Goal: Task Accomplishment & Management: Use online tool/utility

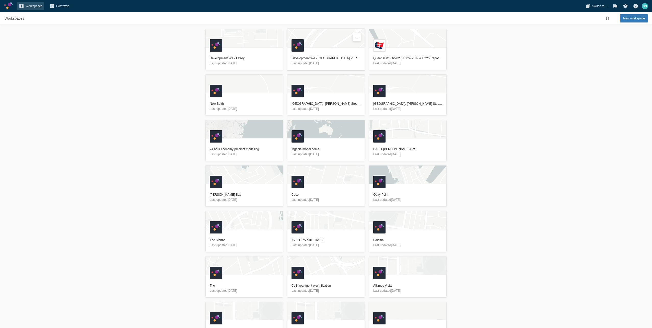
click at [309, 51] on div "K" at bounding box center [325, 40] width 77 height 22
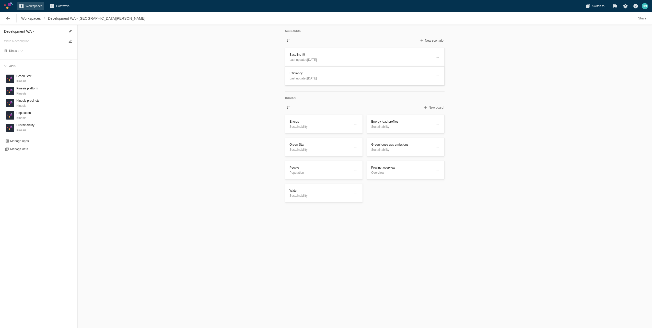
click at [387, 85] on link "Efficiency Last updated 28 days ago" at bounding box center [364, 75] width 159 height 19
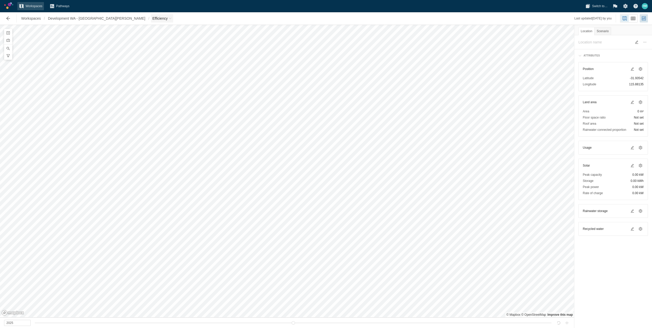
click at [152, 20] on span "Efficiency" at bounding box center [159, 18] width 15 height 5
click at [95, 18] on span "Development WA - [GEOGRAPHIC_DATA][PERSON_NAME]" at bounding box center [96, 18] width 97 height 5
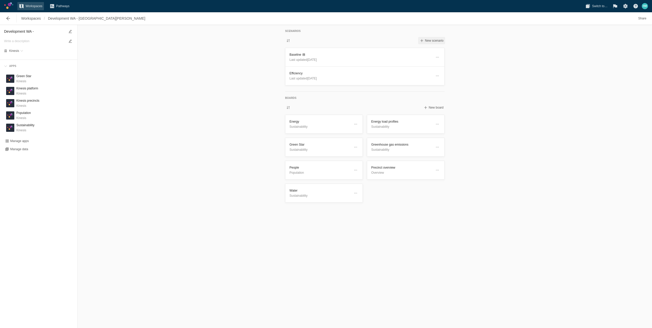
click at [429, 42] on span "New scenario" at bounding box center [431, 41] width 26 height 6
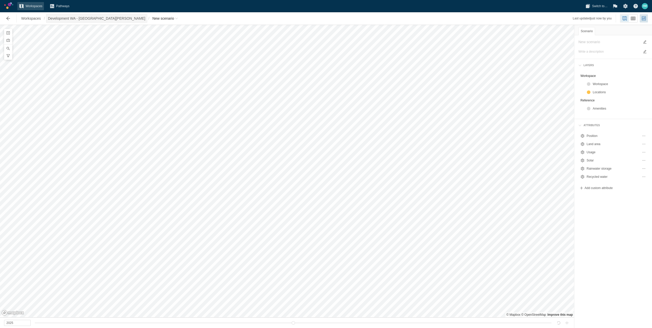
click at [102, 17] on span "Development WA - [GEOGRAPHIC_DATA][PERSON_NAME]" at bounding box center [96, 18] width 97 height 5
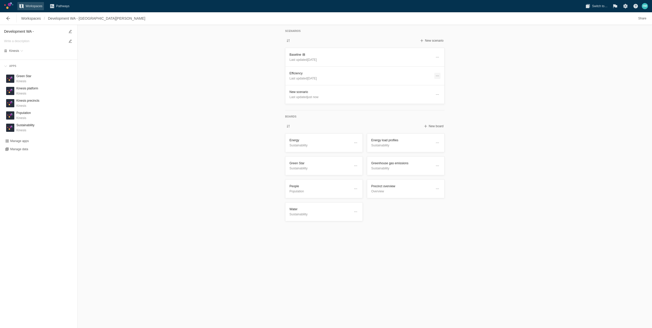
click at [437, 76] on span at bounding box center [437, 76] width 4 height 4
click at [486, 89] on div "Scenarios New scenario Baseline Last updated 1 month ago Efficiency Last update…" at bounding box center [365, 176] width 574 height 303
click at [437, 93] on span at bounding box center [437, 94] width 4 height 4
click at [427, 108] on div "Delete" at bounding box center [413, 109] width 51 height 7
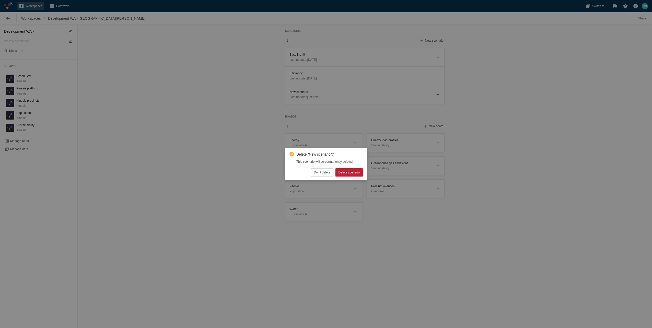
click at [357, 175] on button "Delete scenario" at bounding box center [348, 172] width 27 height 8
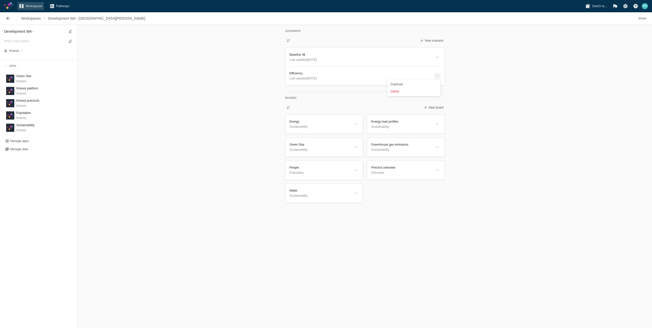
click at [438, 74] on span at bounding box center [437, 76] width 4 height 4
click at [424, 85] on div "Duplicate" at bounding box center [413, 84] width 51 height 7
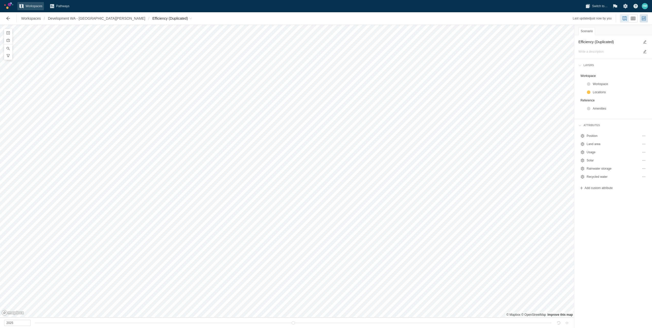
click at [611, 39] on textarea "Efficiency (Duplicated)" at bounding box center [608, 42] width 61 height 6
click at [627, 40] on textarea "Efficiency (Duplicated)" at bounding box center [608, 42] width 61 height 6
click at [646, 41] on span at bounding box center [644, 42] width 4 height 4
type textarea "Efficiency (Duplicated)"
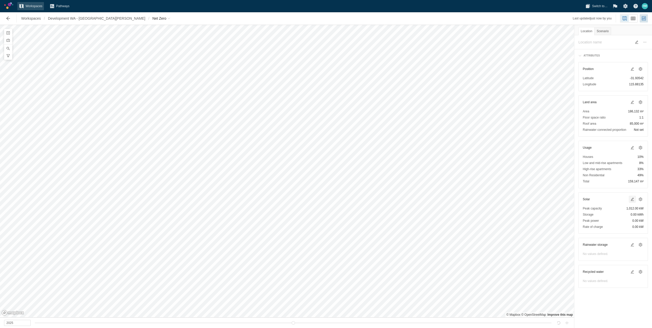
click at [632, 199] on span at bounding box center [632, 199] width 4 height 4
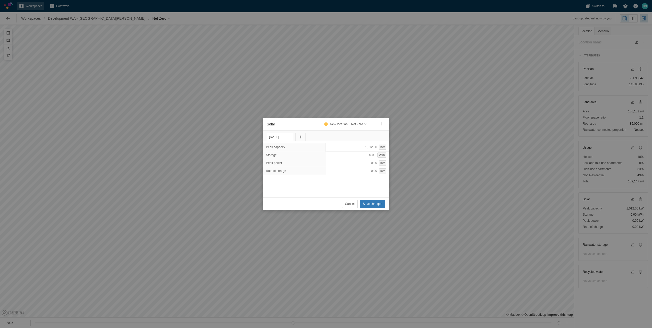
click at [363, 149] on div "1,012.00 kW" at bounding box center [358, 147] width 64 height 8
type input "4908"
click at [366, 204] on span "Save changes" at bounding box center [372, 203] width 19 height 5
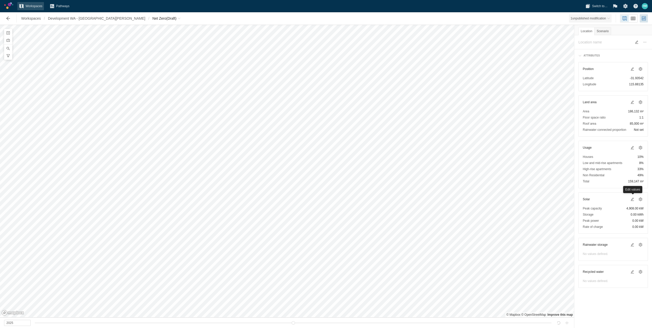
click at [598, 17] on div "1 unpublished modification" at bounding box center [587, 18] width 35 height 5
click at [640, 198] on span at bounding box center [640, 199] width 4 height 4
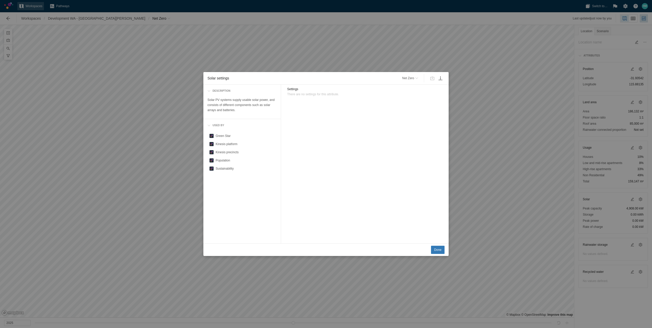
click at [474, 128] on div "Solar settings Net Zero Description Solar PV systems supply usable solar power,…" at bounding box center [326, 164] width 652 height 328
click at [435, 253] on button "Done" at bounding box center [438, 250] width 14 height 8
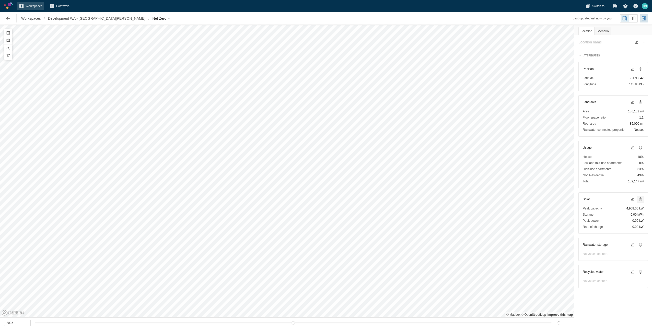
click at [640, 198] on span at bounding box center [640, 199] width 4 height 4
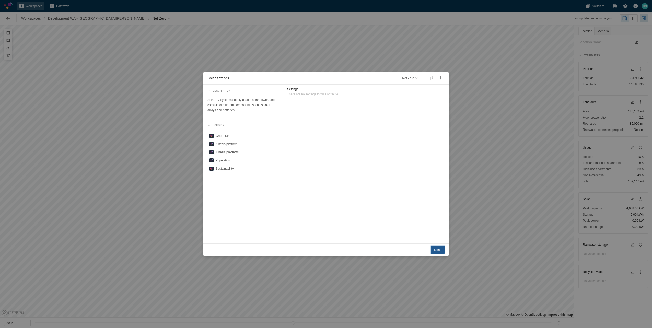
click at [438, 247] on button "Done" at bounding box center [438, 250] width 14 height 8
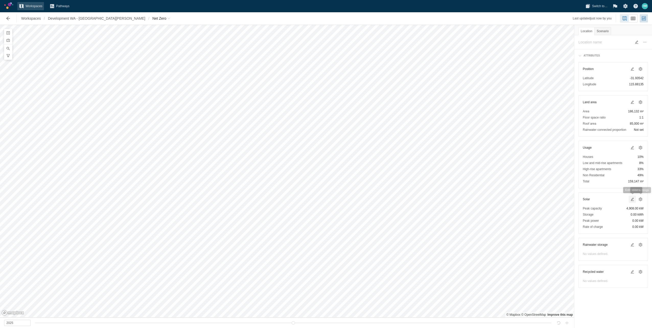
click at [635, 201] on span at bounding box center [632, 199] width 6 height 6
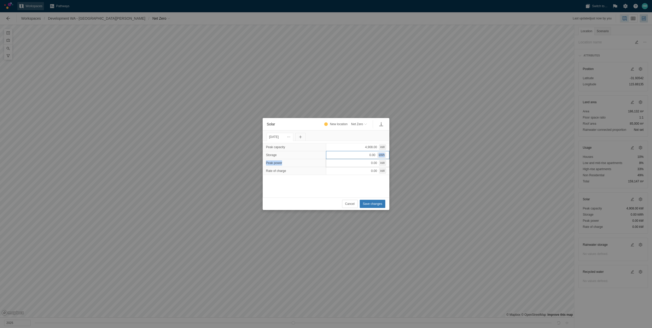
click at [364, 158] on div "Peak capacity 4,908.00 kW Storage 0.00 kWh Peak power 0.00 kW Rate of charge 0.…" at bounding box center [326, 159] width 126 height 32
drag, startPoint x: 364, startPoint y: 158, endPoint x: 364, endPoint y: 155, distance: 3.2
click at [364, 155] on div "0.00 kWh" at bounding box center [358, 155] width 64 height 8
type input "20000"
click at [368, 205] on span "Save changes" at bounding box center [372, 203] width 19 height 5
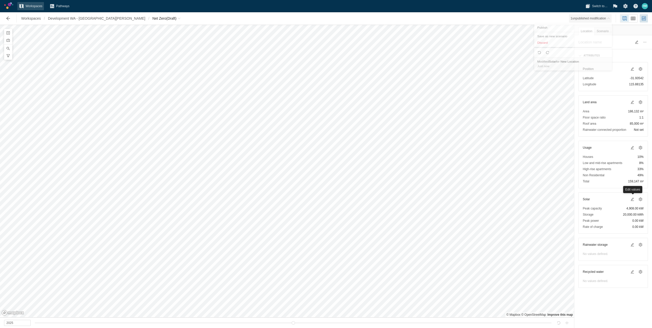
click at [586, 21] on span "1 unpublished modification" at bounding box center [590, 18] width 43 height 8
click at [640, 147] on span at bounding box center [640, 148] width 4 height 4
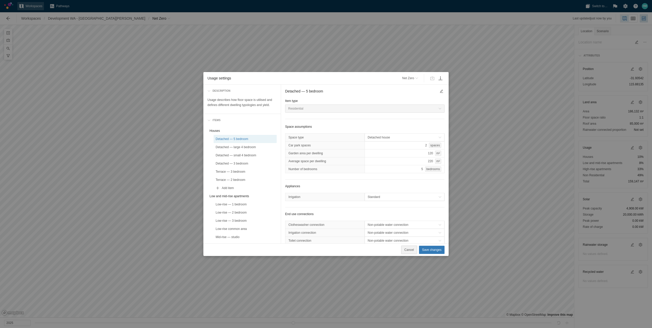
click at [412, 249] on span "Cancel" at bounding box center [408, 249] width 9 height 5
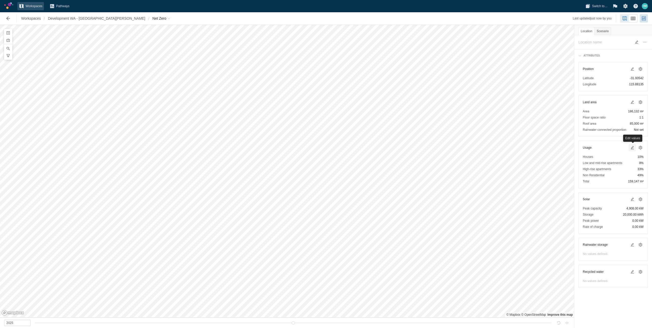
click at [633, 149] on span at bounding box center [632, 148] width 4 height 4
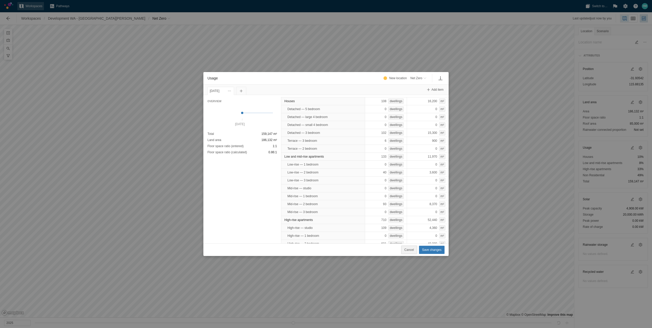
click at [413, 249] on span "Cancel" at bounding box center [408, 249] width 9 height 5
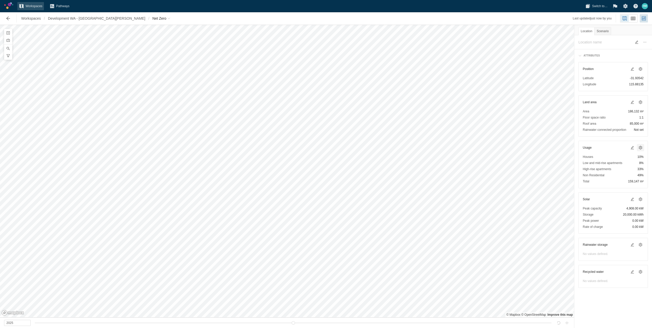
click at [639, 146] on span at bounding box center [640, 148] width 4 height 4
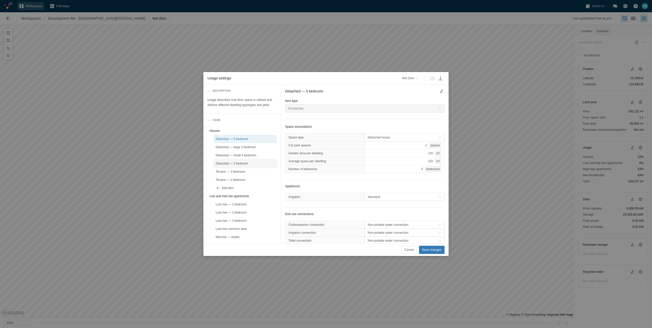
click at [248, 162] on div "Detached — 3 bedroom" at bounding box center [244, 163] width 59 height 5
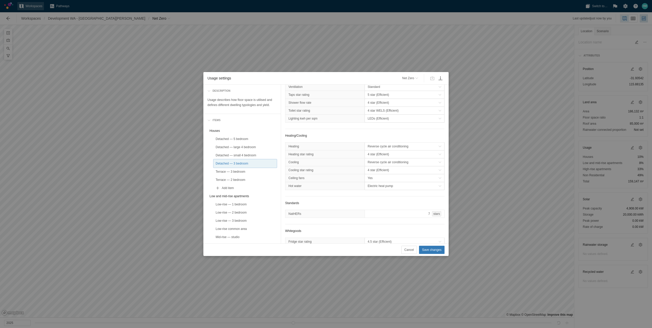
scroll to position [204, 0]
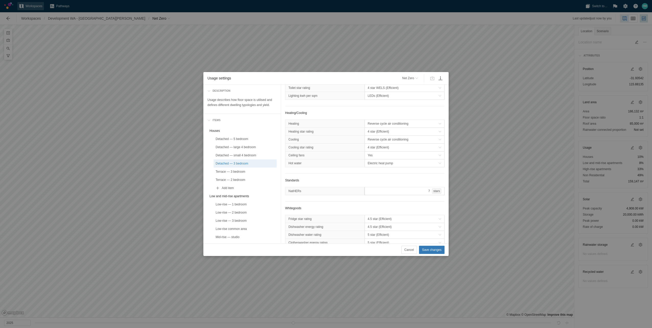
click at [430, 194] on div "stars" at bounding box center [435, 190] width 11 height 5
type input "8"
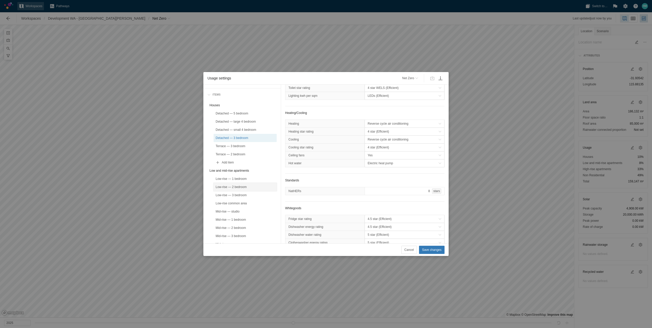
click at [239, 186] on div "Low-rise — 2 bedroom" at bounding box center [244, 186] width 59 height 5
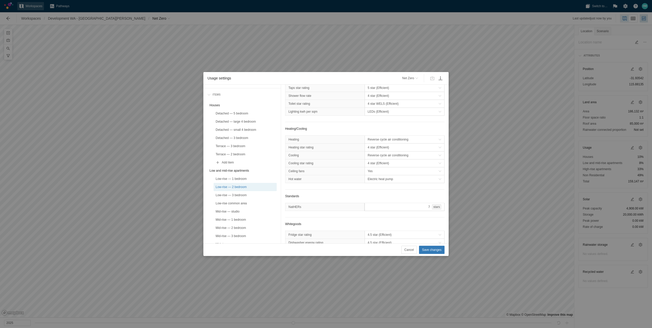
click at [406, 211] on div "7 stars" at bounding box center [404, 207] width 80 height 8
type input "8"
click at [244, 212] on div "Mid-rise — studio" at bounding box center [244, 211] width 59 height 5
click at [418, 211] on div "7 stars" at bounding box center [404, 207] width 80 height 8
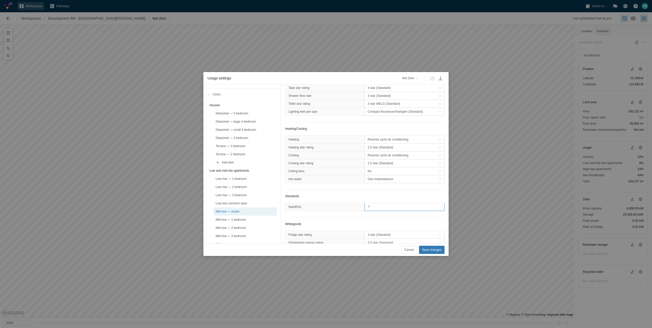
type input "8"
click at [242, 224] on div "Mid-rise — 2 bedroom" at bounding box center [244, 228] width 63 height 8
click at [406, 211] on div "7 stars" at bounding box center [404, 207] width 80 height 8
type input "8"
click at [245, 213] on div "Mid-rise — studio" at bounding box center [244, 211] width 59 height 5
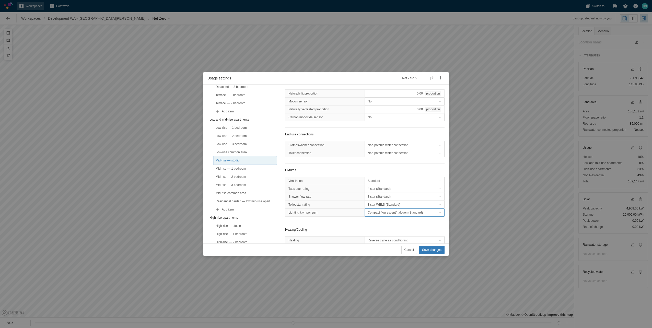
scroll to position [128, 0]
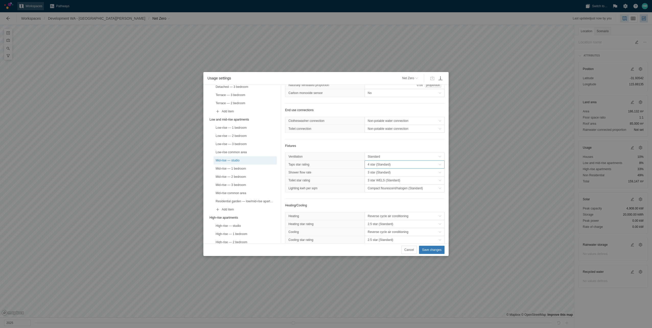
click at [390, 167] on span "4 star (Standard)" at bounding box center [402, 164] width 71 height 5
click at [379, 198] on div "5 star (Efficient)" at bounding box center [399, 198] width 74 height 7
click at [382, 175] on span "3 star (Standard)" at bounding box center [402, 172] width 71 height 5
click at [381, 198] on div "4 star (Efficient)" at bounding box center [399, 198] width 74 height 7
click at [381, 183] on span "3 star WELS (Standard)" at bounding box center [402, 180] width 71 height 5
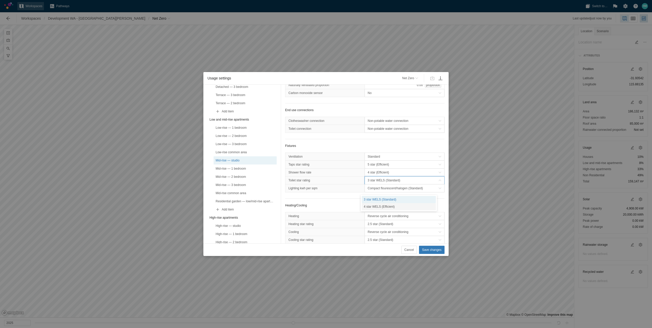
click at [384, 204] on div "4 star WELS (Efficient)" at bounding box center [399, 206] width 74 height 7
click at [386, 192] on span "Compact flourescent/halogen (Standard)" at bounding box center [404, 188] width 79 height 8
click at [390, 214] on div "LEDs (Efficient)" at bounding box center [399, 214] width 74 height 7
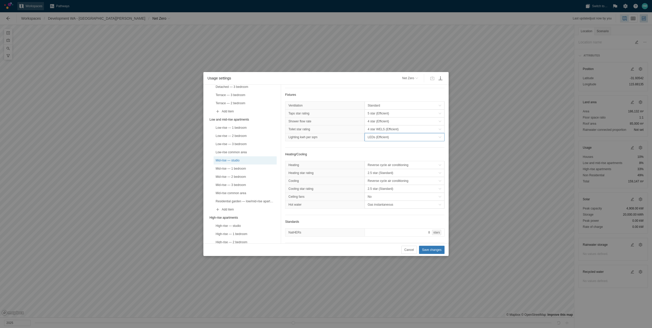
scroll to position [77, 0]
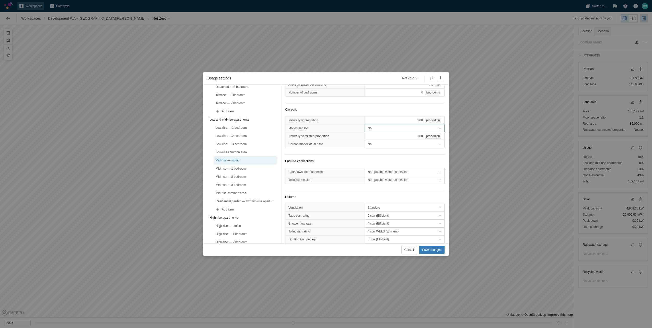
click at [410, 131] on span "No" at bounding box center [402, 128] width 71 height 5
click at [401, 140] on div "Yes" at bounding box center [399, 140] width 74 height 7
click at [399, 143] on span "No" at bounding box center [404, 144] width 79 height 8
click at [395, 154] on div "Yes" at bounding box center [399, 156] width 74 height 7
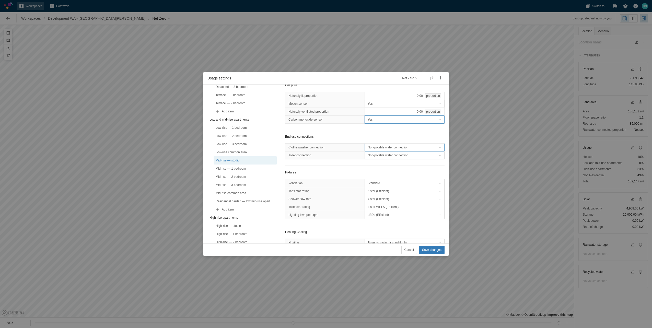
scroll to position [128, 0]
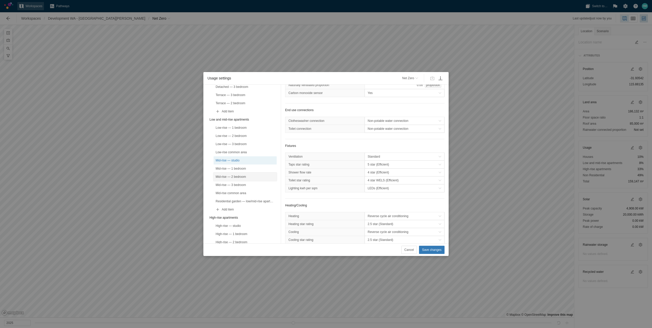
click at [242, 178] on div "Mid-rise — 2 bedroom" at bounding box center [244, 176] width 59 height 5
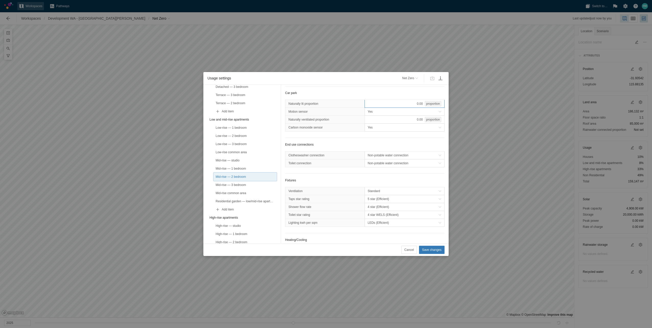
scroll to position [51, 0]
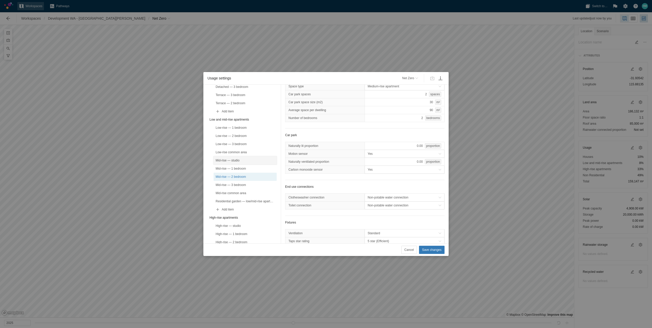
click at [240, 162] on div "Mid-rise — studio" at bounding box center [244, 160] width 59 height 5
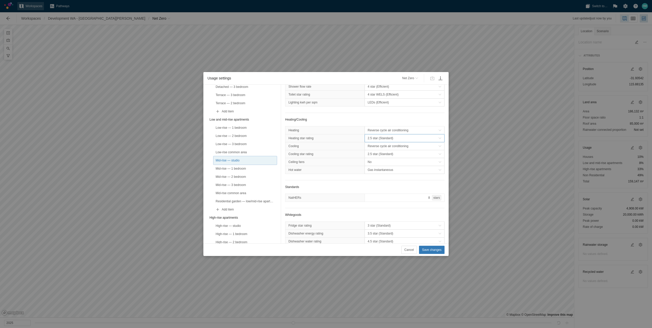
scroll to position [204, 0]
click at [387, 150] on span "2.5 star (Standard)" at bounding box center [402, 147] width 71 height 5
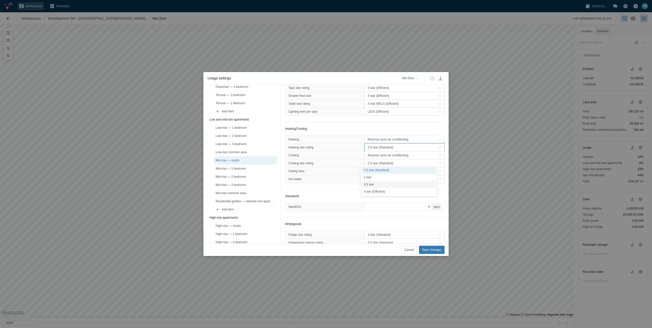
click at [372, 191] on div "4 star (Efficient)" at bounding box center [399, 191] width 74 height 7
click at [377, 175] on div "No" at bounding box center [404, 171] width 80 height 8
click at [376, 174] on span "No" at bounding box center [402, 170] width 71 height 5
click at [377, 166] on span "2.5 star (Standard)" at bounding box center [402, 163] width 71 height 5
click at [376, 205] on div "4 star (Efficient)" at bounding box center [399, 206] width 74 height 7
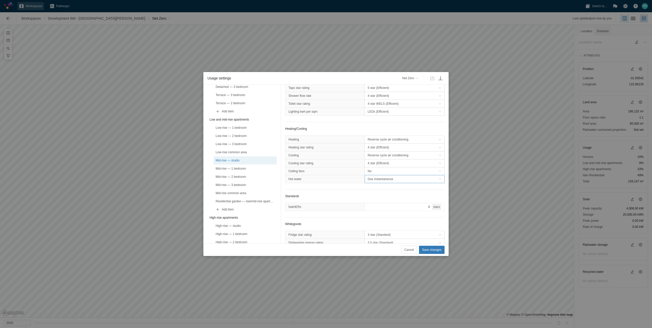
drag, startPoint x: 376, startPoint y: 205, endPoint x: 376, endPoint y: 192, distance: 12.3
click at [376, 182] on span "Gas instantaneous" at bounding box center [402, 178] width 71 height 5
click at [375, 215] on div "Electric heat pump" at bounding box center [399, 215] width 74 height 7
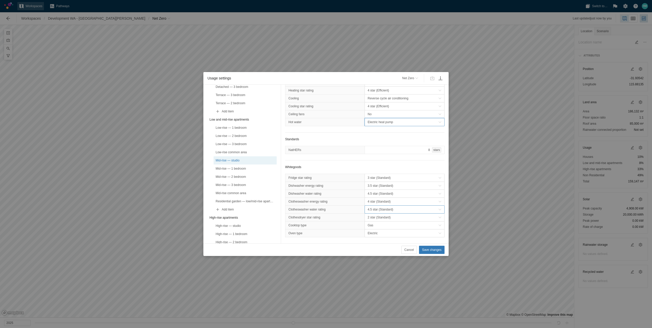
scroll to position [284, 0]
click at [390, 175] on span "3 star (Standard)" at bounding box center [402, 177] width 71 height 5
click at [380, 223] on div "4.5 star (Efficient)" at bounding box center [399, 219] width 74 height 7
click at [381, 183] on span "3.5 star (Standard)" at bounding box center [402, 185] width 71 height 5
click at [378, 211] on div "4.5 star (Efficient)" at bounding box center [399, 213] width 74 height 7
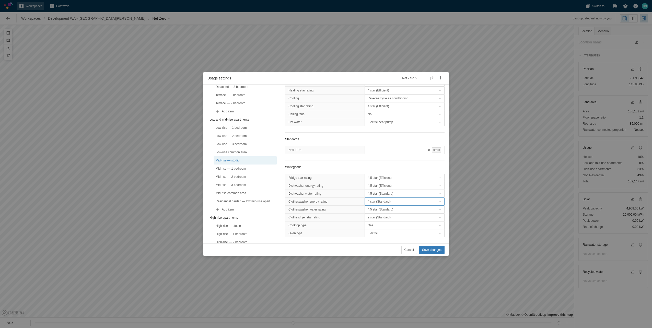
click at [382, 199] on span "4 star (Standard)" at bounding box center [402, 201] width 71 height 5
click at [382, 191] on span "4.5 star (Standard)" at bounding box center [402, 193] width 71 height 5
click at [380, 222] on div "5 star (Efficient)" at bounding box center [399, 221] width 74 height 7
click at [380, 199] on span "4 star (Standard)" at bounding box center [402, 201] width 71 height 5
click at [380, 250] on div "5 star (Efficient)" at bounding box center [399, 250] width 74 height 7
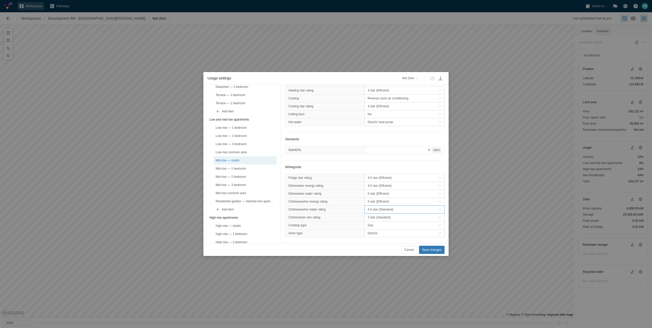
click at [378, 207] on span "4.5 star (Standard)" at bounding box center [402, 209] width 71 height 5
click at [376, 245] on div "5 star (Efficient)" at bounding box center [399, 243] width 74 height 7
click at [375, 215] on span "2 star (Standard)" at bounding box center [402, 217] width 71 height 5
click at [377, 241] on div "7 star (Efficient)" at bounding box center [399, 237] width 74 height 7
click at [374, 223] on span "Gas" at bounding box center [402, 225] width 71 height 5
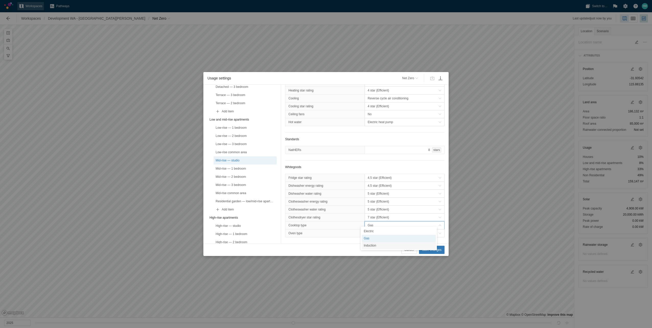
click at [375, 244] on div "Induction" at bounding box center [399, 245] width 74 height 7
click at [436, 249] on span "Save changes" at bounding box center [431, 249] width 19 height 5
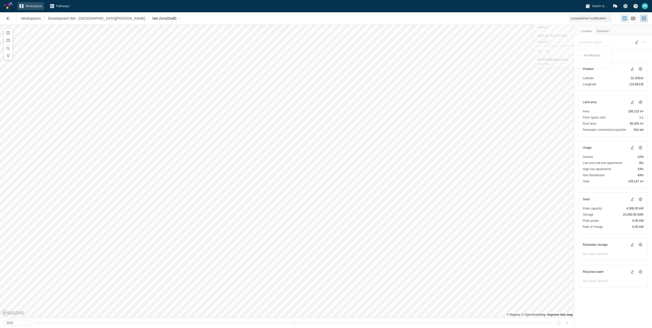
click at [606, 21] on span "1 unpublished modification" at bounding box center [590, 18] width 43 height 8
click at [95, 19] on span "Development WA - [GEOGRAPHIC_DATA][PERSON_NAME]" at bounding box center [96, 18] width 97 height 5
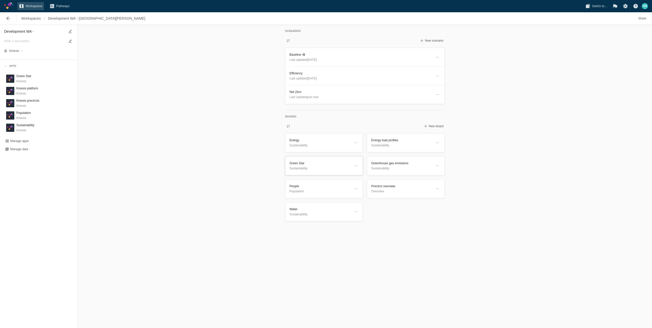
click at [296, 161] on h3 "Green Star" at bounding box center [319, 163] width 61 height 5
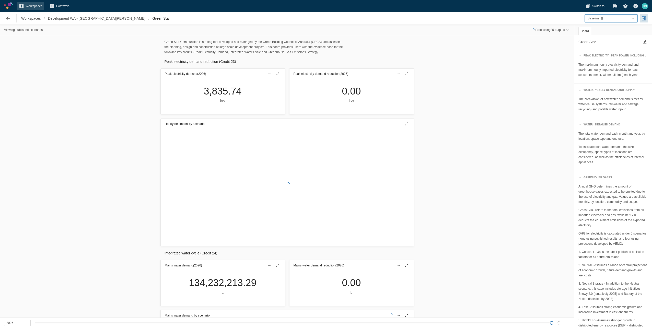
click at [617, 17] on div "Baseline" at bounding box center [608, 18] width 42 height 5
click at [594, 42] on span "Net Zero" at bounding box center [593, 43] width 12 height 4
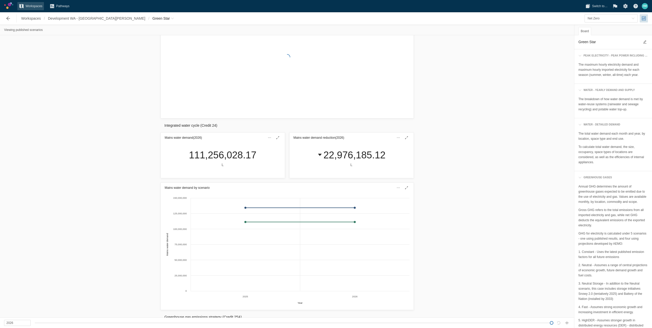
drag, startPoint x: 457, startPoint y: 156, endPoint x: 444, endPoint y: 109, distance: 49.1
click at [444, 109] on div "Hourly net import by scenario" at bounding box center [287, 54] width 574 height 131
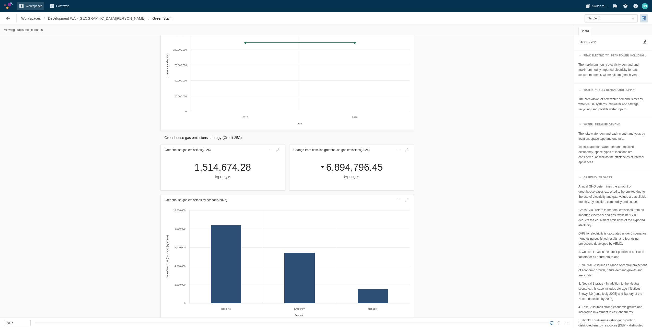
scroll to position [327, 0]
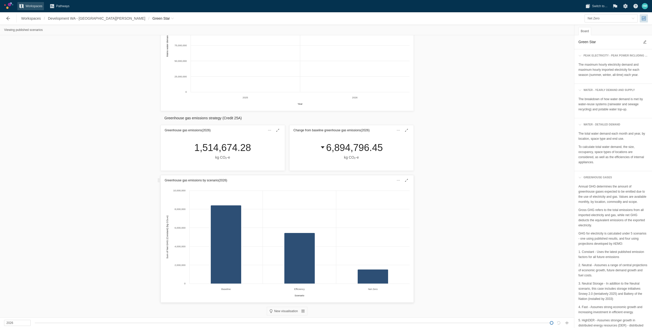
click at [314, 183] on div "Greenhouse gas emissions by scenario (2026)" at bounding box center [287, 180] width 253 height 10
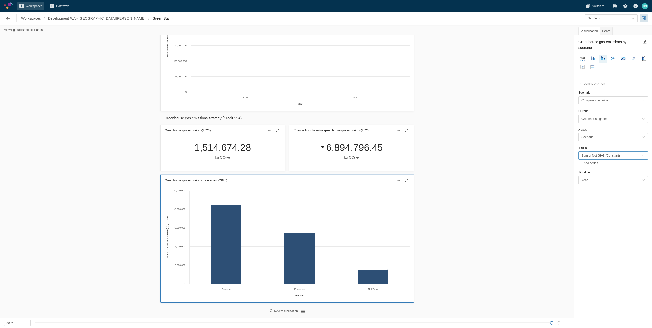
click at [623, 154] on span "Sum of Net GHG (Constant)" at bounding box center [611, 155] width 60 height 5
click at [608, 185] on div "Sum" at bounding box center [612, 185] width 67 height 7
click at [540, 172] on div "Greenhouse gas emissions (2026) 1,514,674.28 kg CO₂‑e Change from baseline gree…" at bounding box center [287, 147] width 574 height 49
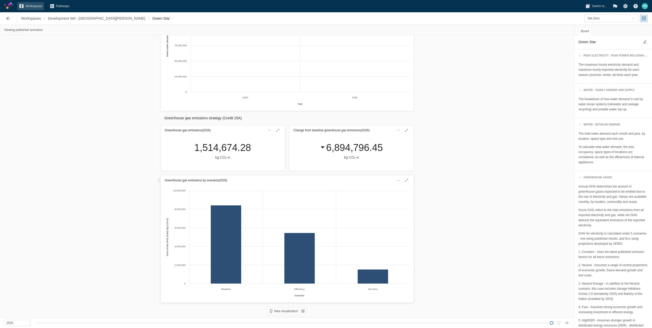
click at [375, 189] on div "Created with Highcharts 11.4.3 Scenario Sum of Net GHG (Fast) (kg CO₂‑e) Baseli…" at bounding box center [287, 242] width 245 height 111
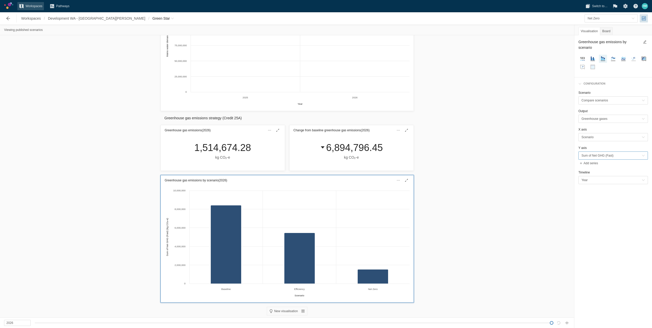
click at [616, 155] on span "Sum of Net GHG (Fast)" at bounding box center [611, 155] width 60 height 5
click at [615, 155] on span "Sum of Net GHG (Fast)" at bounding box center [611, 155] width 60 height 5
click at [626, 153] on span "Sum of Net GHG (Fast)" at bounding box center [611, 155] width 60 height 5
click at [610, 195] on div "Sum" at bounding box center [612, 195] width 67 height 7
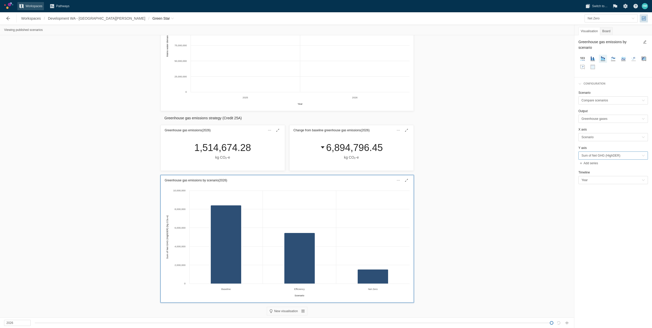
click at [620, 153] on span "Sum of Net GHG (HighDER)" at bounding box center [611, 155] width 60 height 5
click at [612, 181] on div "Sum" at bounding box center [612, 180] width 67 height 7
click at [618, 154] on span "Sum of Gross GHG (Constant)" at bounding box center [611, 155] width 60 height 5
click at [603, 186] on div "Sum" at bounding box center [612, 185] width 67 height 7
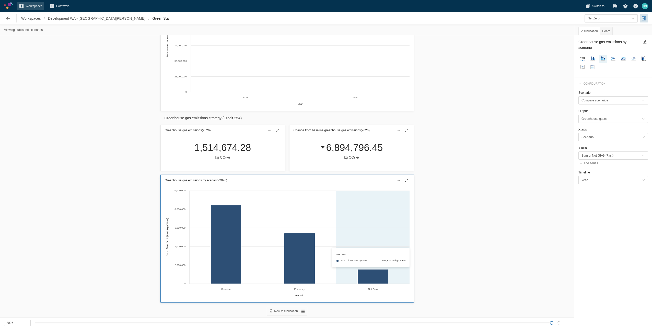
drag, startPoint x: 361, startPoint y: 266, endPoint x: 345, endPoint y: 250, distance: 22.4
drag, startPoint x: 345, startPoint y: 250, endPoint x: 442, endPoint y: 257, distance: 97.7
click at [443, 257] on div "Greenhouse gas emissions by scenario (2026) Created with Highcharts 11.4.3 Scen…" at bounding box center [287, 238] width 574 height 131
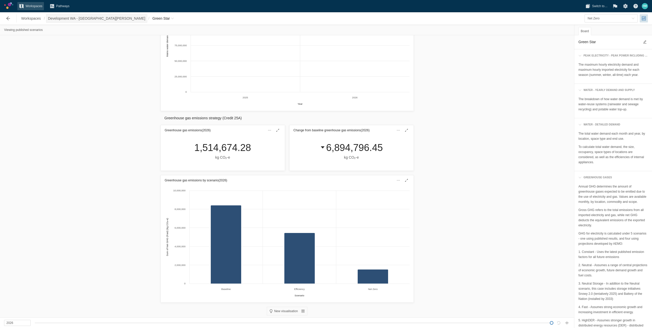
click at [91, 19] on span "Development WA - [GEOGRAPHIC_DATA][PERSON_NAME]" at bounding box center [96, 18] width 97 height 5
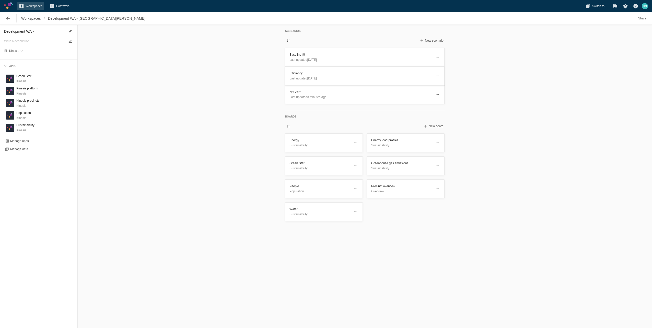
click at [330, 73] on h3 "Efficiency" at bounding box center [360, 73] width 142 height 5
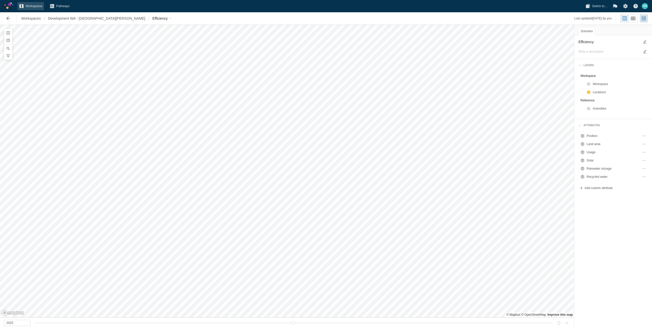
click at [123, 14] on div "Workspaces / Development WA - Mount Lawley / Efficiency" at bounding box center [88, 18] width 174 height 10
click at [152, 17] on span "Efficiency" at bounding box center [159, 18] width 15 height 5
click at [129, 50] on link "Net Zero" at bounding box center [135, 48] width 51 height 7
